Goal: Navigation & Orientation: Go to known website

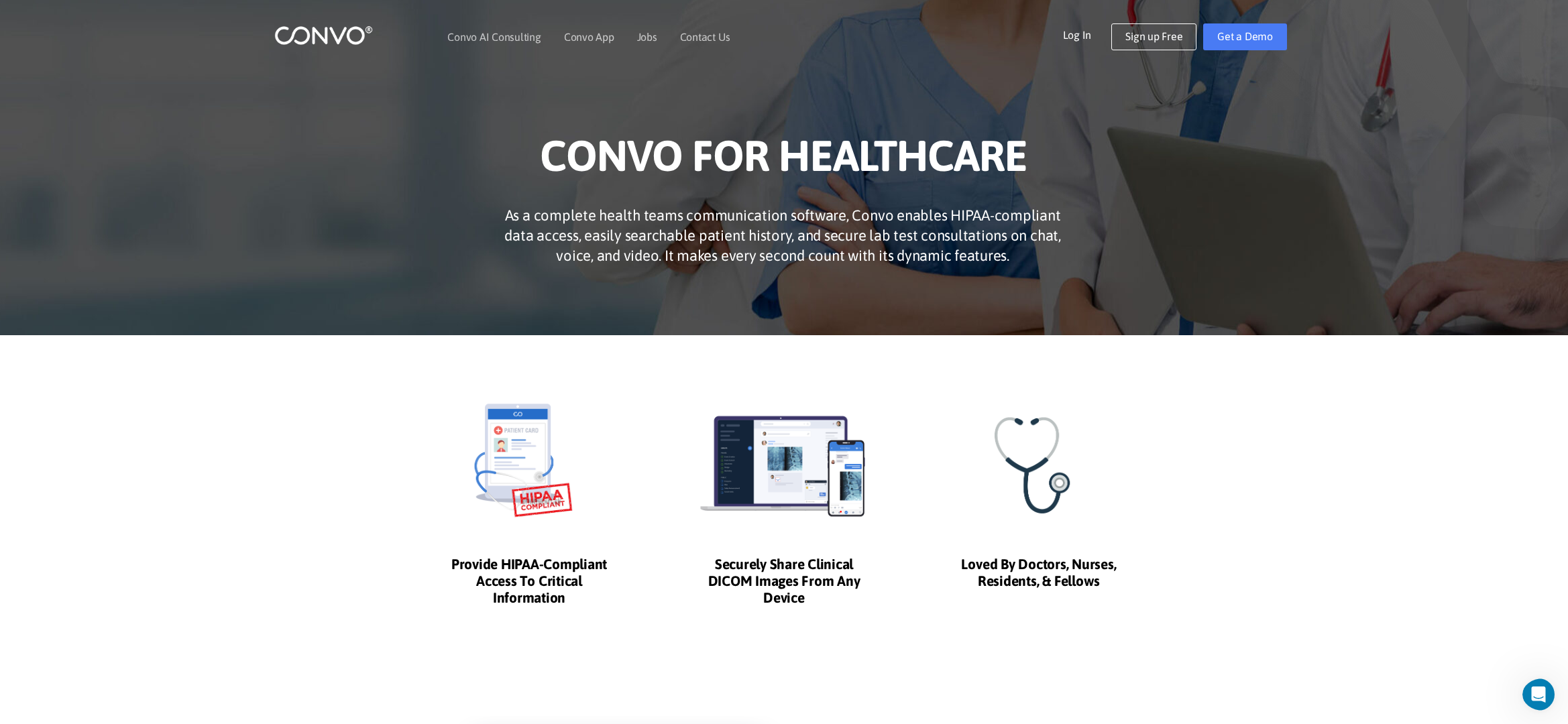
click at [420, 335] on div "CONVO FOR HEALTHCARE As a complete health teams communication software, Convo e…" at bounding box center [784, 167] width 1568 height 336
click at [311, 33] on img at bounding box center [324, 35] width 99 height 20
click at [305, 41] on img at bounding box center [324, 35] width 99 height 20
